Goal: Transaction & Acquisition: Purchase product/service

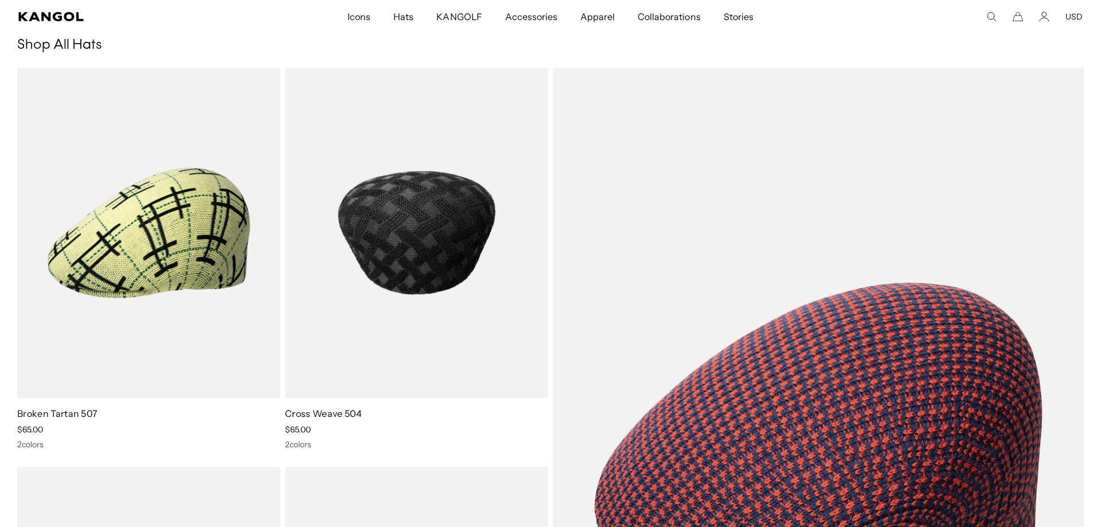
click at [409, 248] on img at bounding box center [416, 233] width 263 height 330
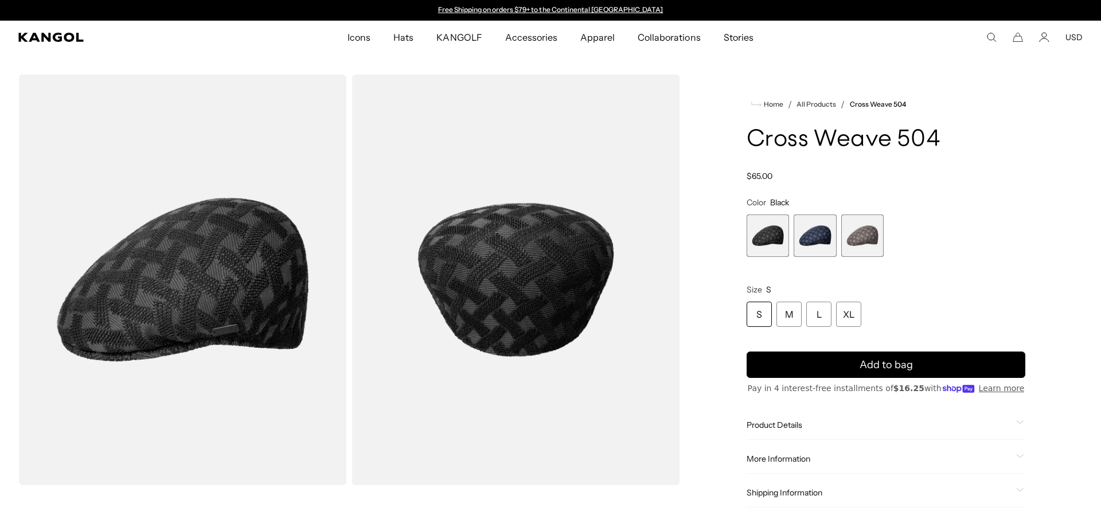
drag, startPoint x: 847, startPoint y: 226, endPoint x: 843, endPoint y: 222, distance: 6.1
click at [846, 226] on span "3 of 3" at bounding box center [862, 235] width 42 height 42
click at [841, 218] on span "3 of 3" at bounding box center [862, 235] width 42 height 42
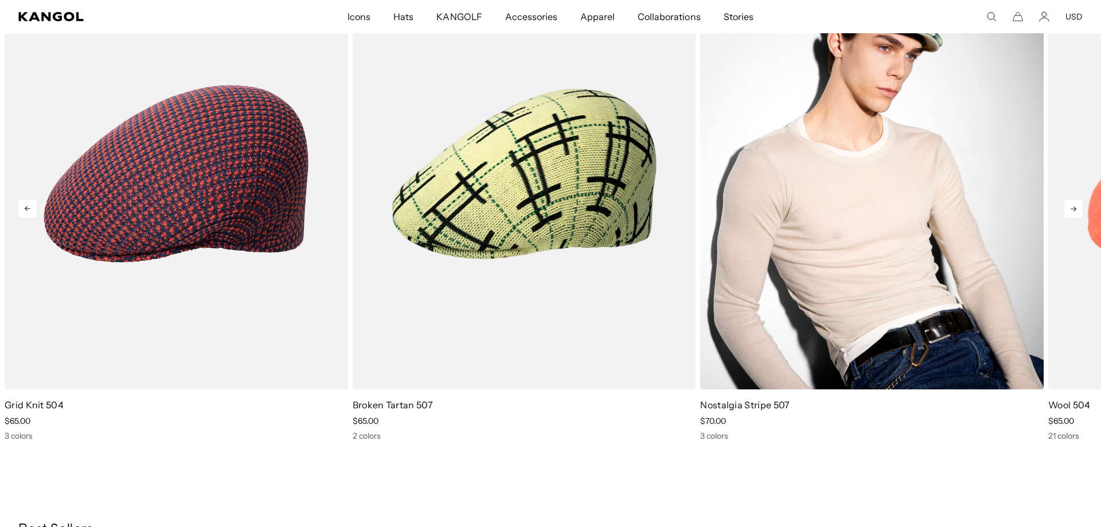
scroll to position [643, 0]
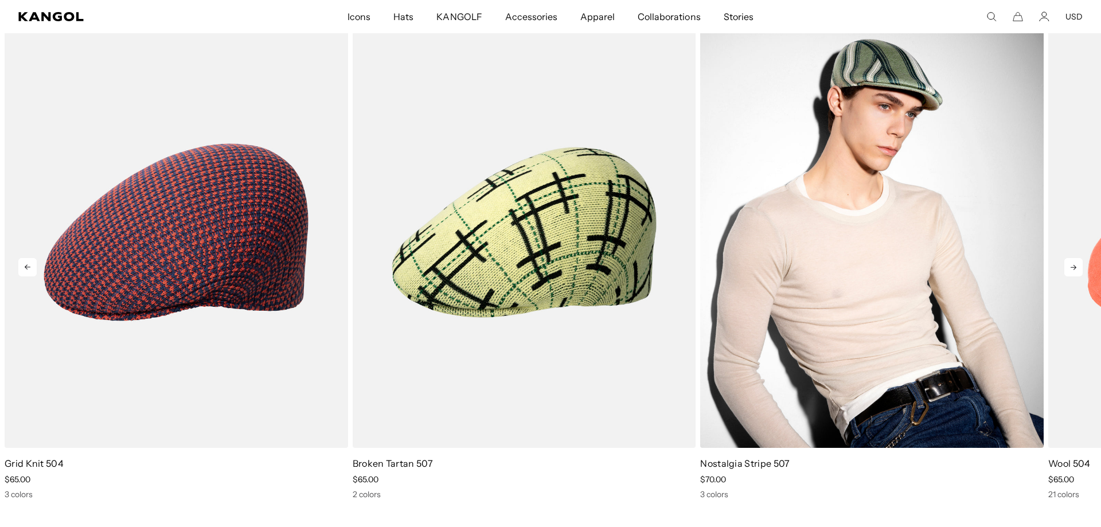
click at [908, 184] on img "3 of 5" at bounding box center [871, 232] width 343 height 431
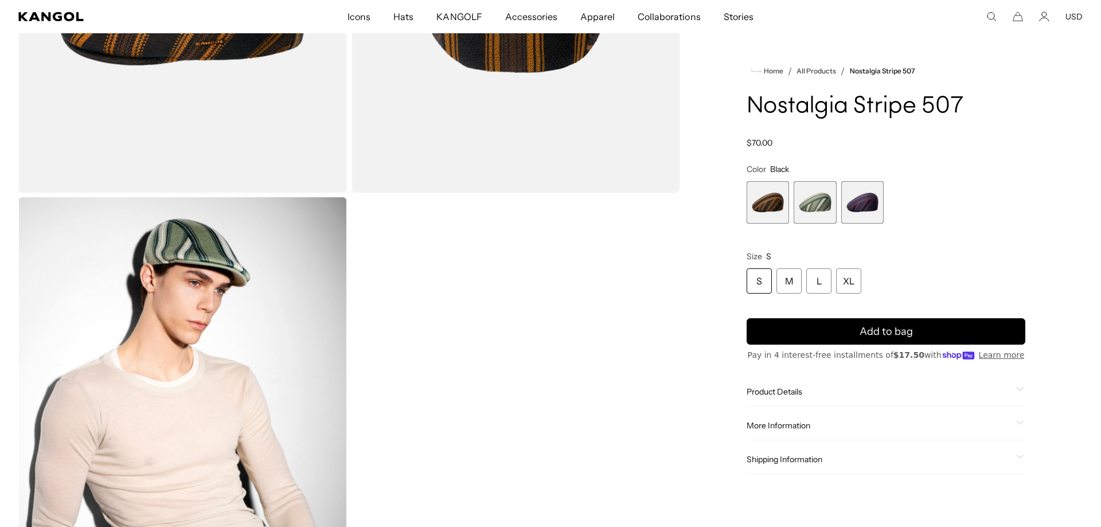
scroll to position [351, 0]
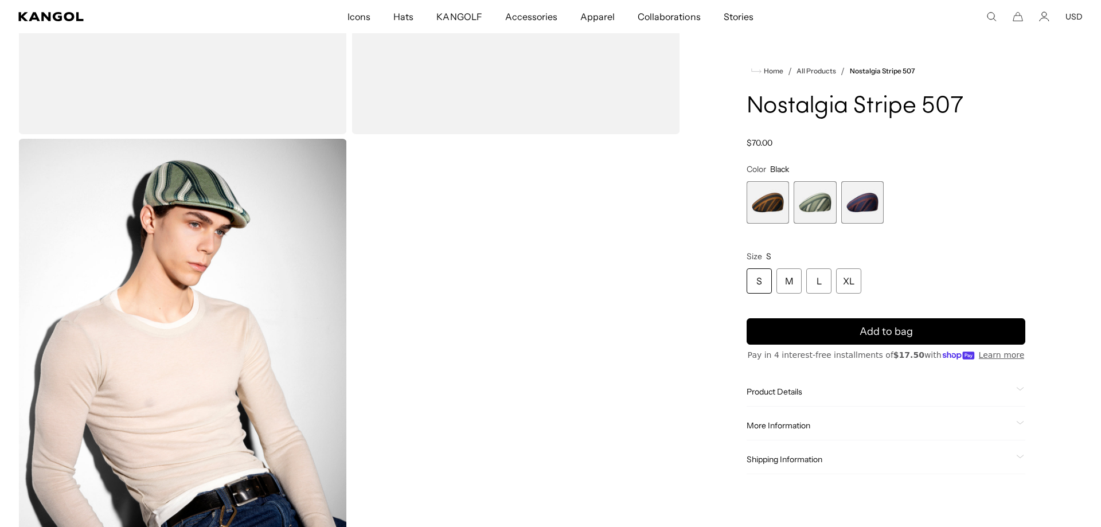
click at [789, 391] on span "Product Details" at bounding box center [878, 391] width 265 height 10
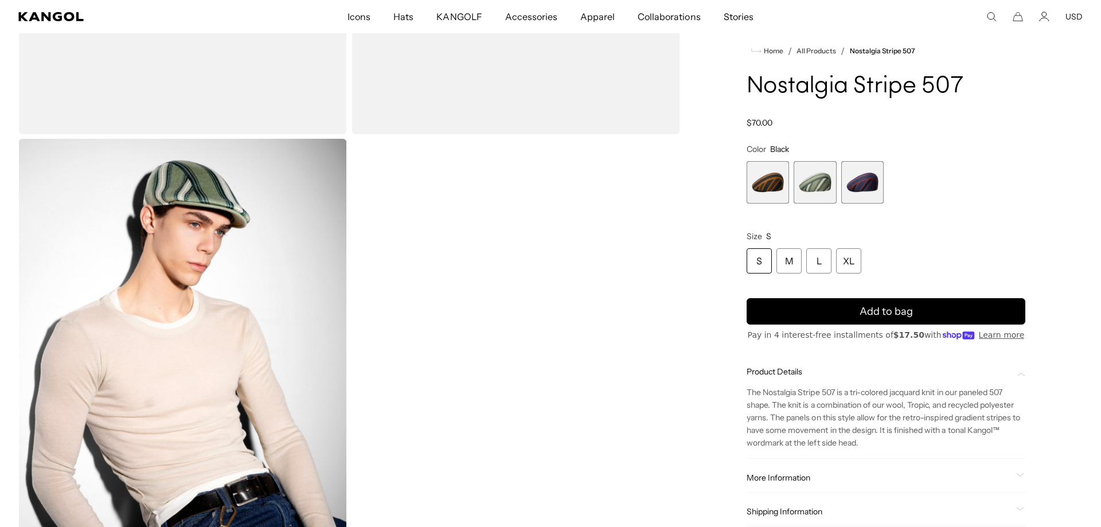
scroll to position [409, 0]
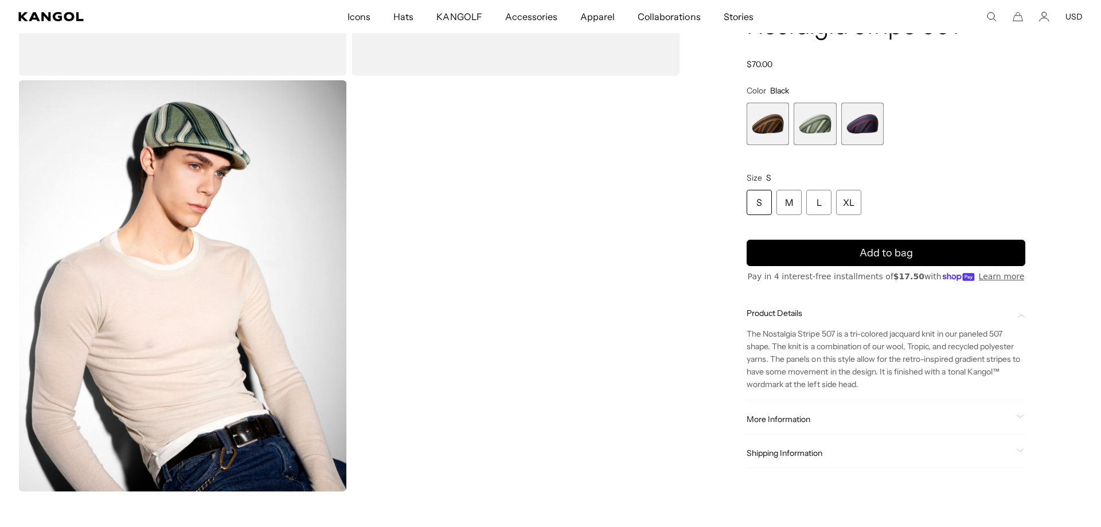
click at [783, 409] on div "More Information Style ID K3776 Shape 507 Fabrication BLEND USA Made or Importe…" at bounding box center [885, 419] width 279 height 29
click at [785, 420] on span "More Information" at bounding box center [878, 419] width 265 height 10
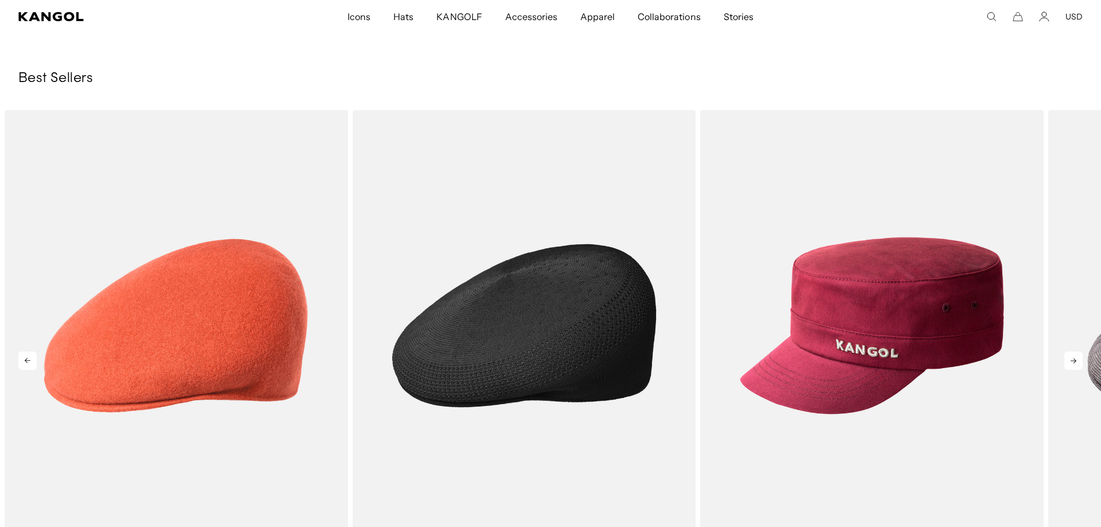
scroll to position [1696, 0]
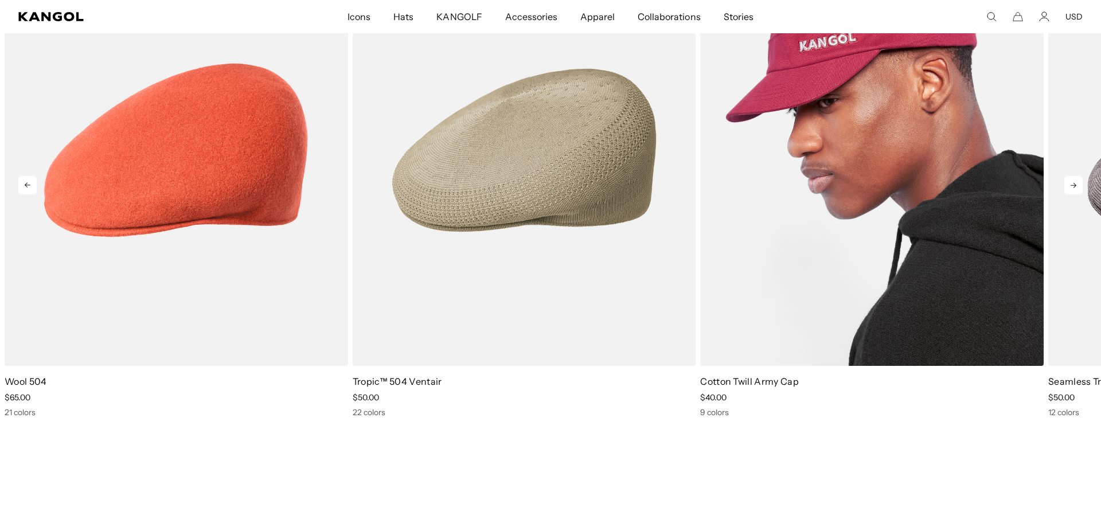
click at [858, 126] on img "3 of 10" at bounding box center [871, 150] width 343 height 431
